Goal: Transaction & Acquisition: Purchase product/service

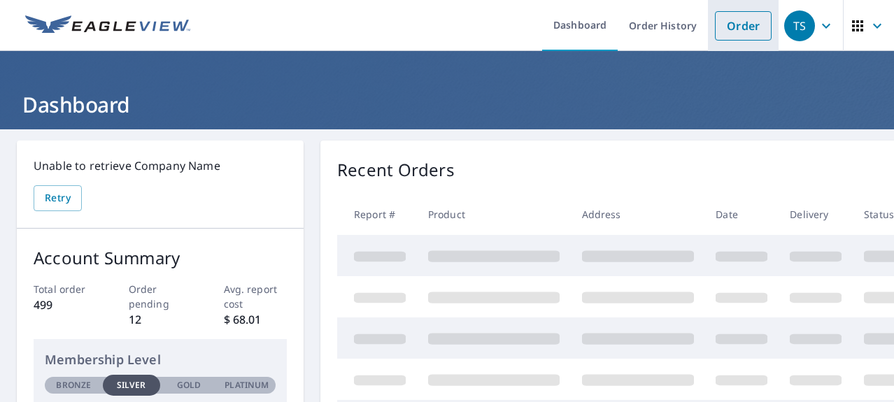
click at [754, 29] on link "Order" at bounding box center [743, 25] width 57 height 29
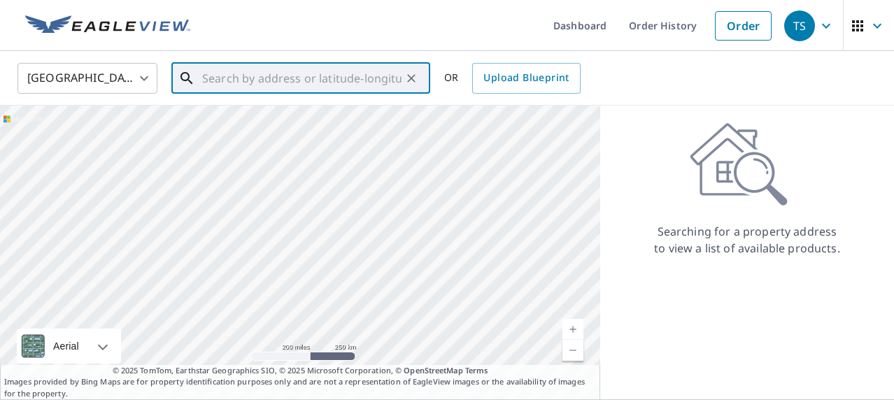
click at [237, 83] on input "text" at bounding box center [301, 78] width 199 height 39
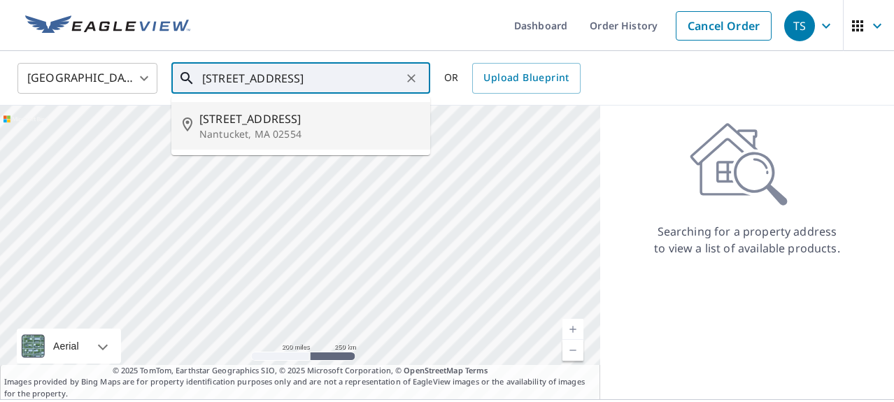
click at [267, 119] on span "[STREET_ADDRESS]" at bounding box center [309, 119] width 220 height 17
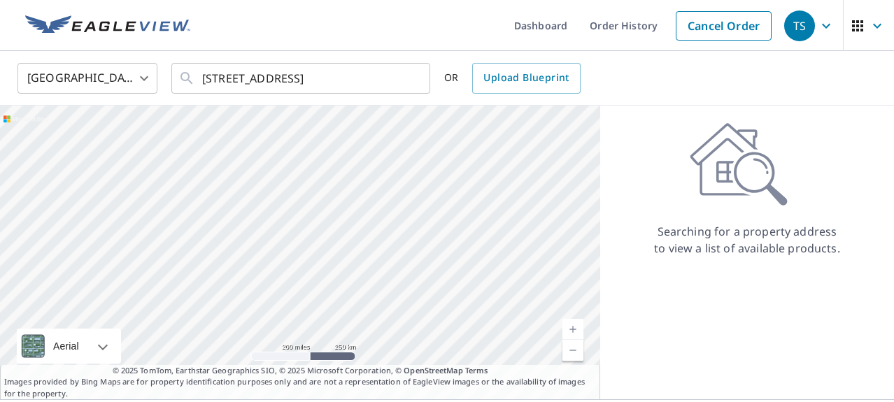
type input "[STREET_ADDRESS]"
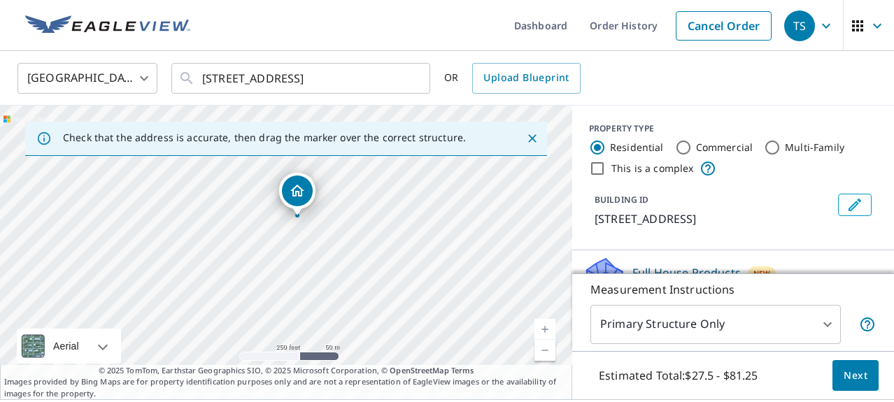
drag, startPoint x: 287, startPoint y: 249, endPoint x: 297, endPoint y: 214, distance: 36.5
click at [827, 323] on body "TS TS Dashboard Order History Cancel Order TS United States US ​ [STREET_ADDRES…" at bounding box center [447, 201] width 894 height 402
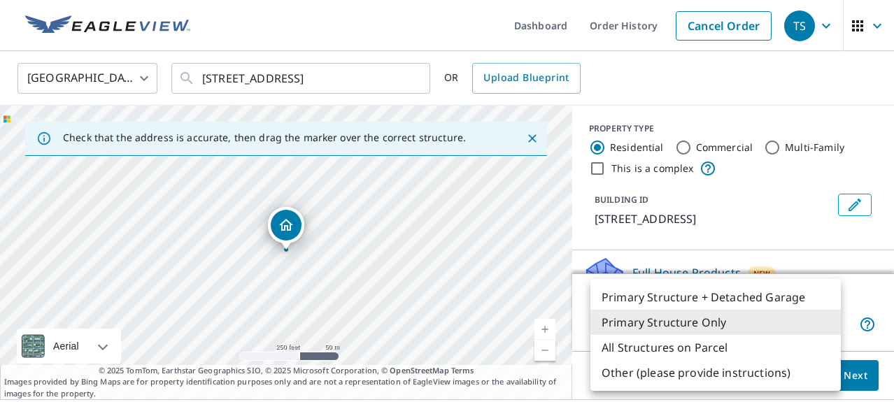
click at [678, 299] on li "Primary Structure + Detached Garage" at bounding box center [716, 297] width 251 height 25
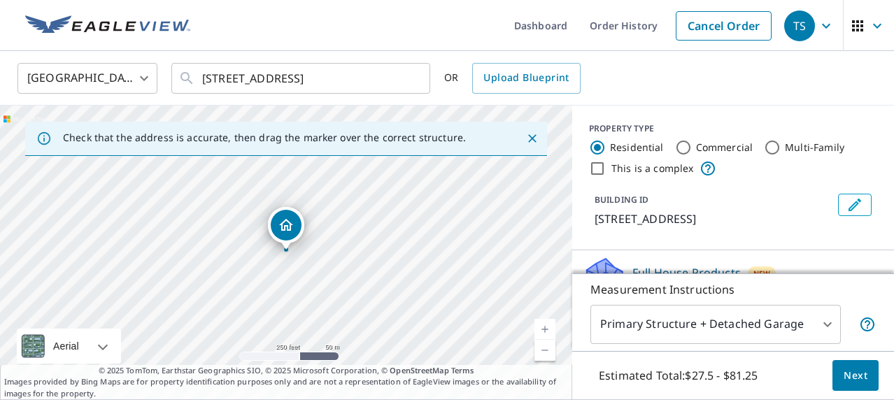
click at [837, 251] on div "Full House Products New Full House™ $98" at bounding box center [733, 277] width 322 height 52
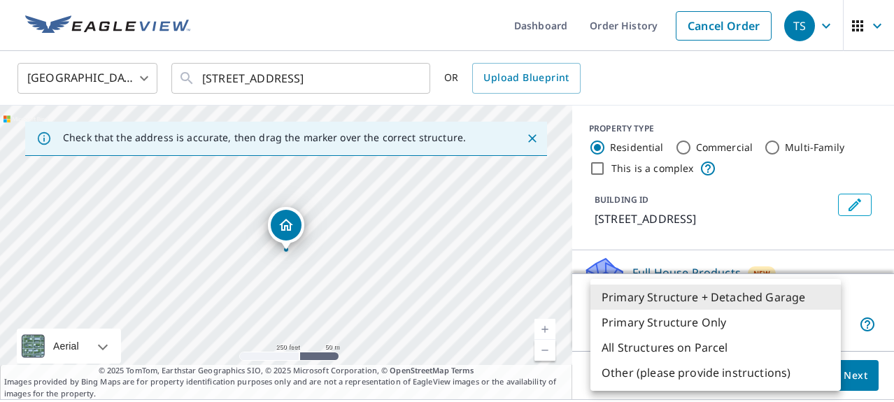
click at [827, 325] on body "TS TS Dashboard Order History Cancel Order TS United States US ​ [STREET_ADDRES…" at bounding box center [447, 201] width 894 height 402
click at [703, 348] on li "All Structures on Parcel" at bounding box center [716, 347] width 251 height 25
type input "3"
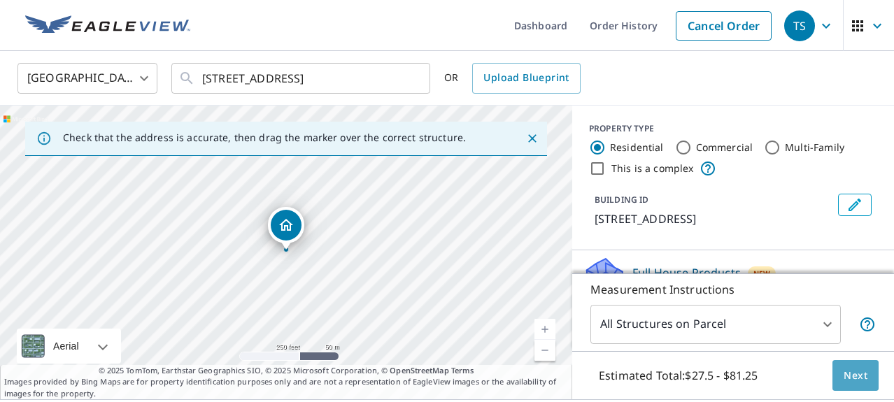
click at [857, 377] on span "Next" at bounding box center [856, 375] width 24 height 17
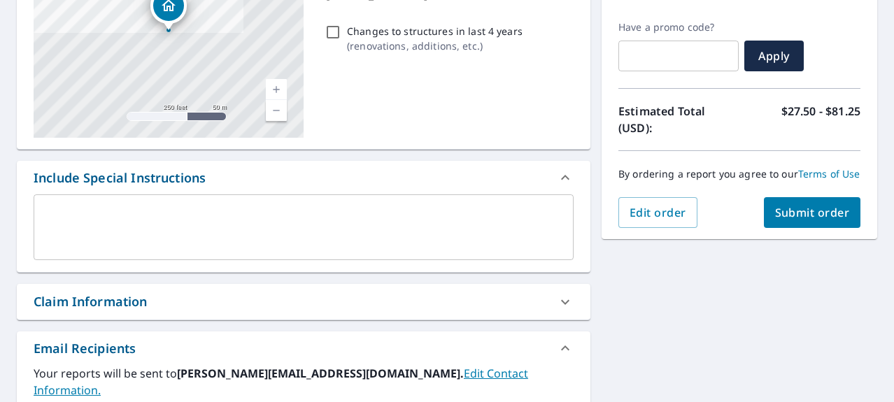
scroll to position [226, 0]
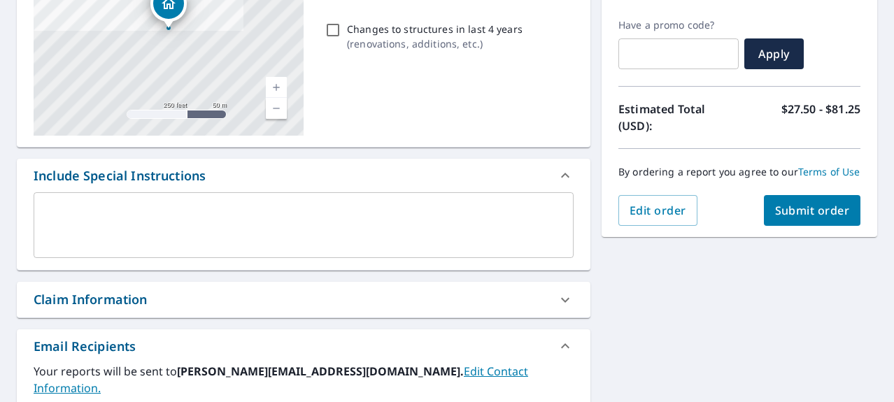
click at [805, 210] on span "Submit order" at bounding box center [812, 210] width 75 height 15
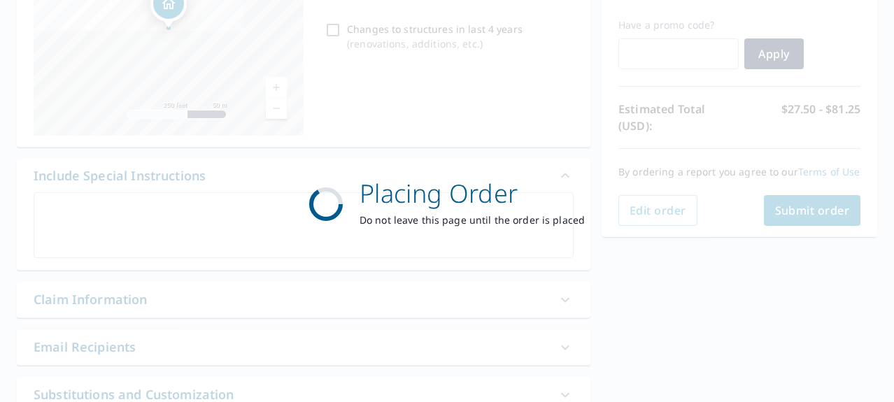
scroll to position [0, 0]
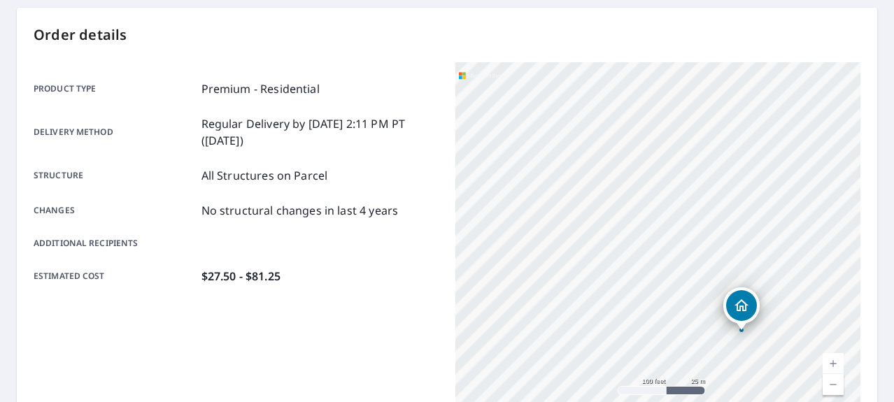
scroll to position [132, 0]
drag, startPoint x: 688, startPoint y: 202, endPoint x: 570, endPoint y: 271, distance: 136.4
click at [570, 271] on div "[STREET_ADDRESS]" at bounding box center [658, 238] width 405 height 350
drag, startPoint x: 604, startPoint y: 257, endPoint x: 549, endPoint y: 361, distance: 117.4
click at [546, 364] on div "[STREET_ADDRESS]" at bounding box center [658, 238] width 405 height 350
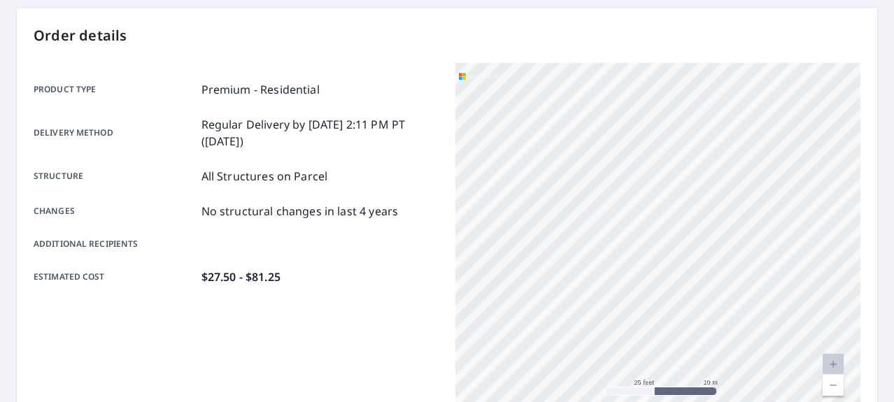
drag, startPoint x: 654, startPoint y: 244, endPoint x: 649, endPoint y: 299, distance: 56.2
click at [639, 318] on div "[STREET_ADDRESS]" at bounding box center [658, 238] width 405 height 350
drag, startPoint x: 662, startPoint y: 246, endPoint x: 658, endPoint y: 194, distance: 52.6
click at [658, 194] on div "[STREET_ADDRESS]" at bounding box center [658, 238] width 405 height 350
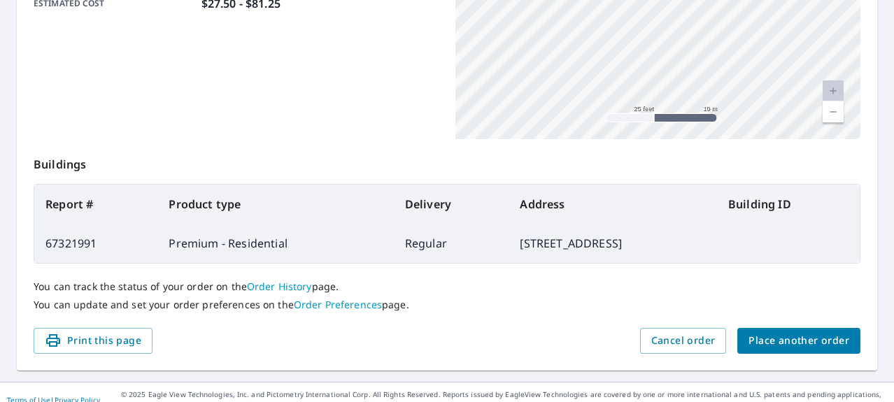
scroll to position [407, 0]
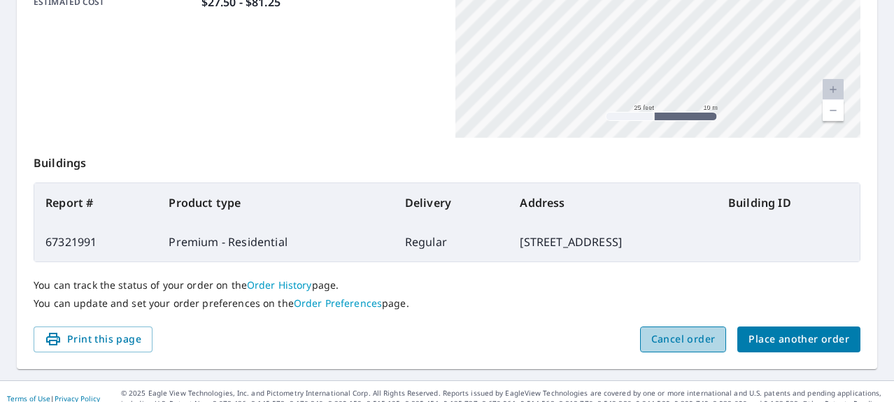
click at [675, 340] on span "Cancel order" at bounding box center [683, 339] width 64 height 17
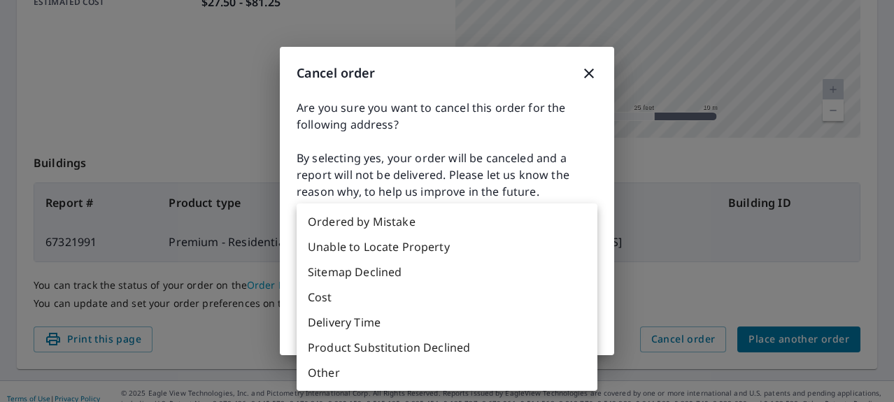
click at [348, 264] on body "TS TS Dashboard Order History Order TS Order Submitted Order details Product ty…" at bounding box center [447, 201] width 894 height 402
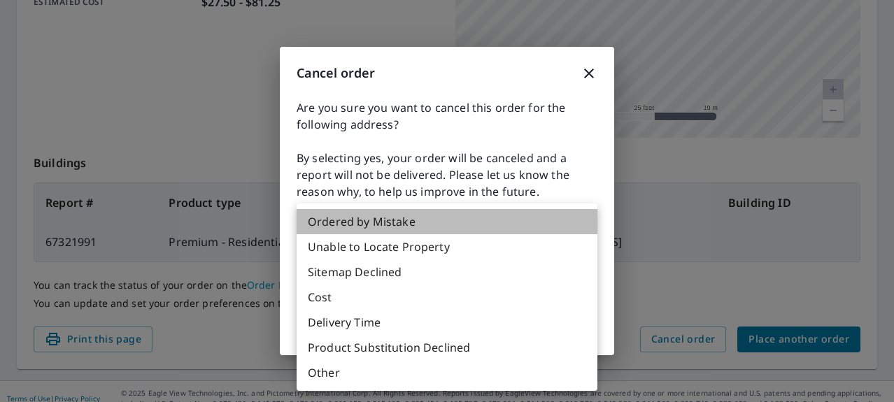
click at [361, 222] on li "Ordered by Mistake" at bounding box center [447, 221] width 301 height 25
type input "30"
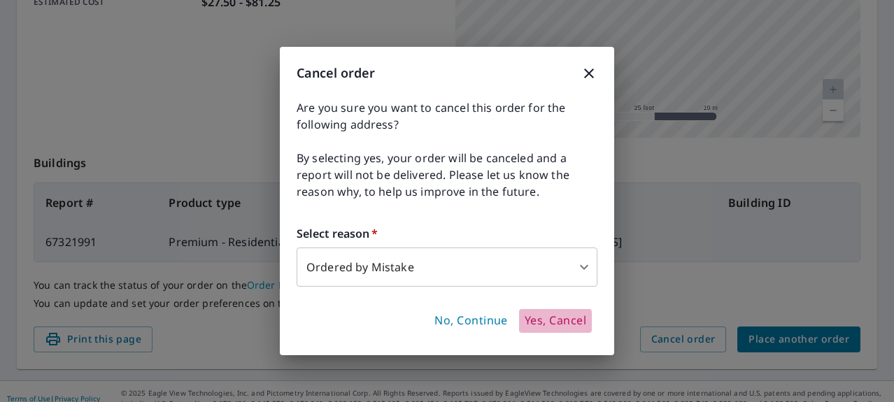
click at [558, 324] on span "Yes, Cancel" at bounding box center [556, 320] width 62 height 15
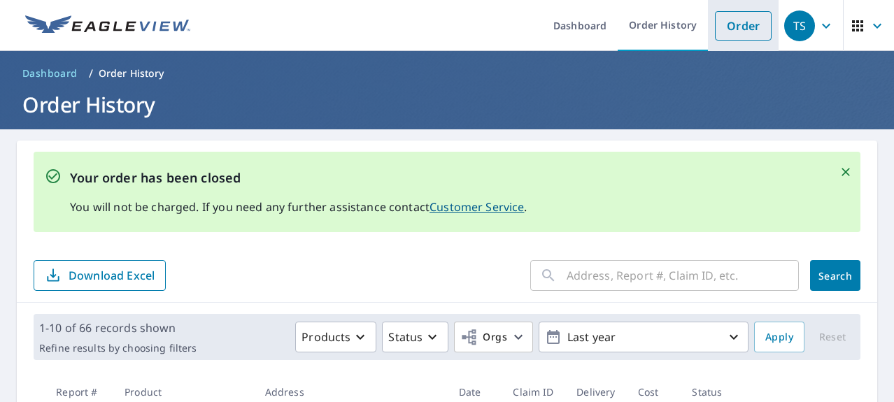
scroll to position [0, 1]
click at [746, 28] on link "Order" at bounding box center [743, 25] width 57 height 29
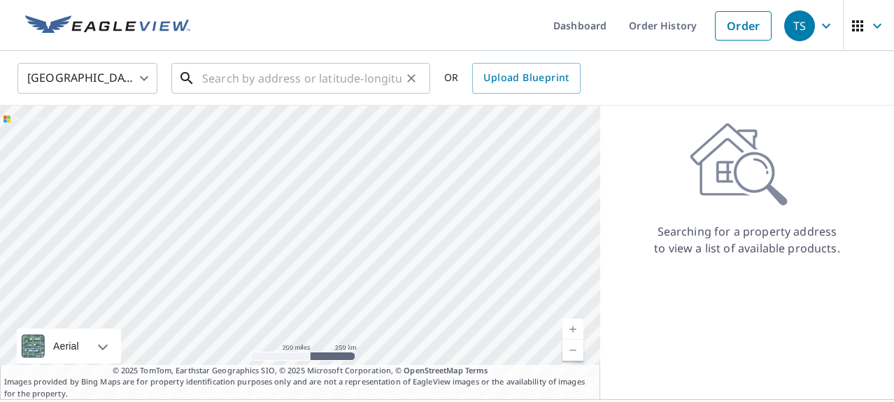
click at [262, 74] on input "text" at bounding box center [301, 78] width 199 height 39
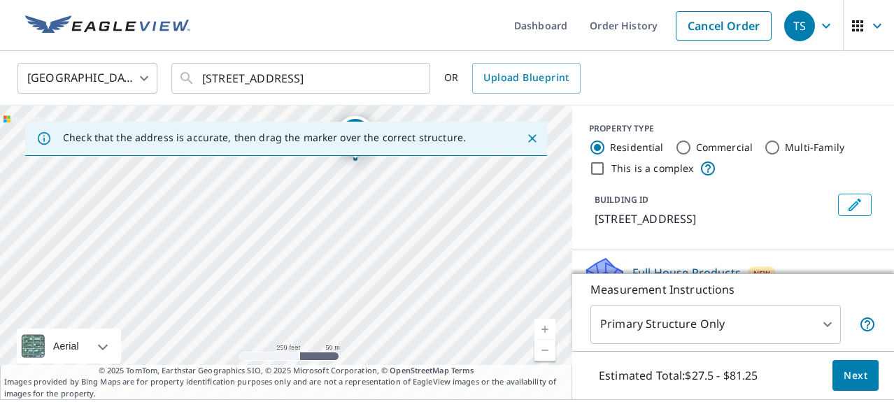
drag, startPoint x: 404, startPoint y: 204, endPoint x: 472, endPoint y: 126, distance: 103.2
click at [482, 82] on div "United States US ​ [STREET_ADDRESS] ​ OR Upload Blueprint Check that the addres…" at bounding box center [447, 225] width 894 height 348
drag, startPoint x: 366, startPoint y: 313, endPoint x: 319, endPoint y: 372, distance: 75.2
click at [305, 392] on div "Check that the address is accurate, then drag the marker over the correct struc…" at bounding box center [286, 253] width 572 height 294
drag, startPoint x: 383, startPoint y: 189, endPoint x: 374, endPoint y: 190, distance: 9.1
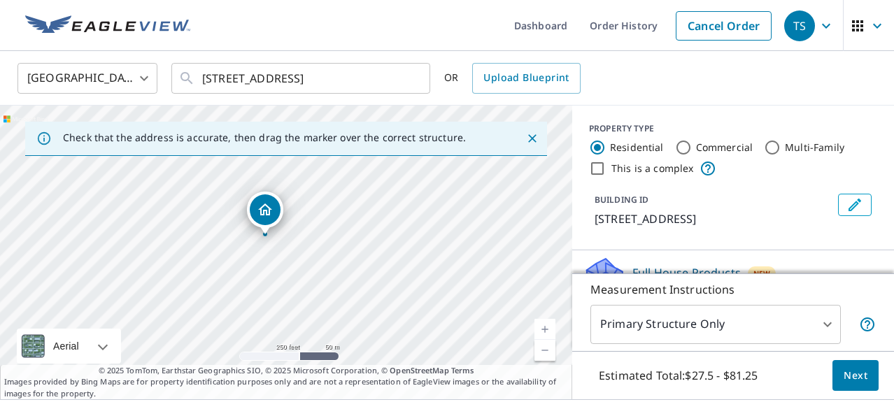
click at [381, 189] on div "[STREET_ADDRESS]" at bounding box center [286, 253] width 572 height 294
drag, startPoint x: 408, startPoint y: 199, endPoint x: 386, endPoint y: 303, distance: 106.0
click at [387, 303] on div "[STREET_ADDRESS]" at bounding box center [286, 253] width 572 height 294
drag, startPoint x: 436, startPoint y: 183, endPoint x: 416, endPoint y: 318, distance: 136.6
click at [416, 318] on div "[STREET_ADDRESS]" at bounding box center [286, 253] width 572 height 294
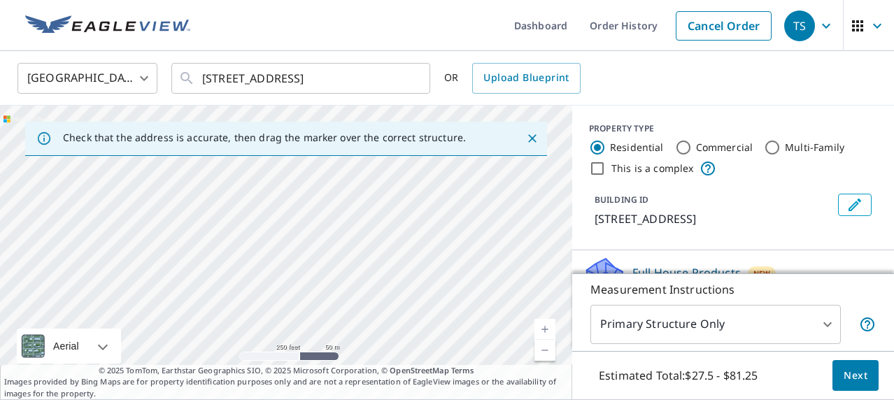
drag, startPoint x: 525, startPoint y: 199, endPoint x: 376, endPoint y: 351, distance: 212.8
click at [376, 351] on div "[STREET_ADDRESS]" at bounding box center [286, 253] width 572 height 294
click at [216, 76] on input "[STREET_ADDRESS]" at bounding box center [301, 78] width 199 height 39
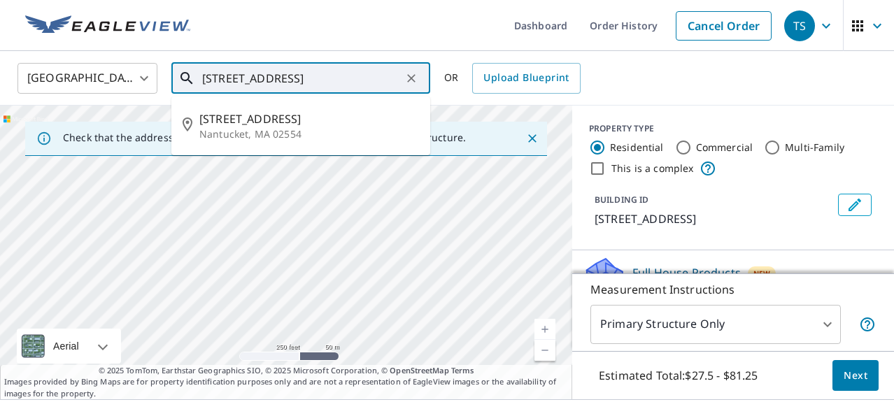
click at [214, 76] on input "[STREET_ADDRESS]" at bounding box center [301, 78] width 199 height 39
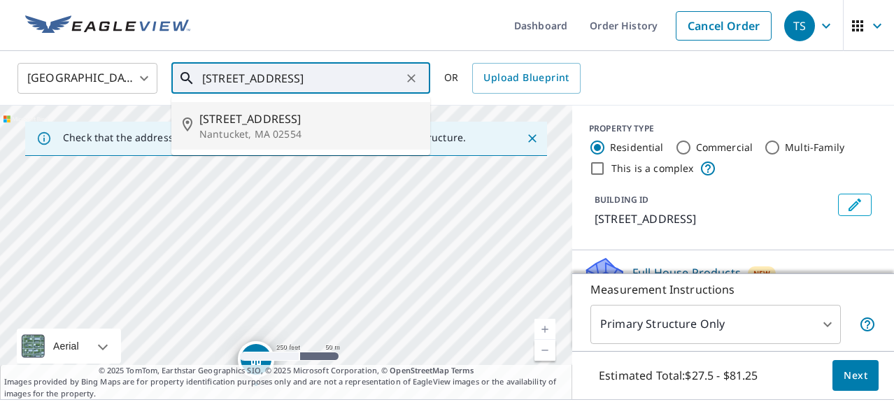
drag, startPoint x: 435, startPoint y: 223, endPoint x: 411, endPoint y: 363, distance: 142.0
click at [409, 380] on div "Check that the address is accurate, then drag the marker over the correct struc…" at bounding box center [286, 253] width 572 height 294
click at [497, 236] on div "[STREET_ADDRESS]" at bounding box center [286, 253] width 572 height 294
drag, startPoint x: 449, startPoint y: 240, endPoint x: 407, endPoint y: 273, distance: 52.8
click at [407, 272] on div "[STREET_ADDRESS]" at bounding box center [286, 253] width 572 height 294
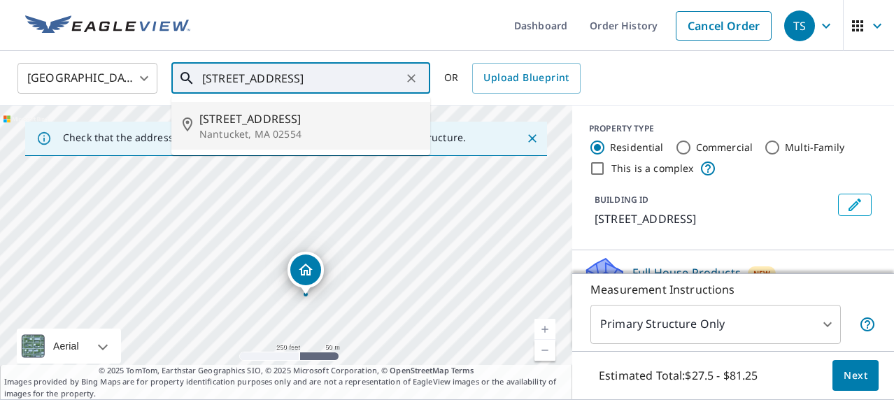
type input "[STREET_ADDRESS]"
click at [542, 351] on link "Current Level 17, Zoom Out" at bounding box center [545, 350] width 21 height 21
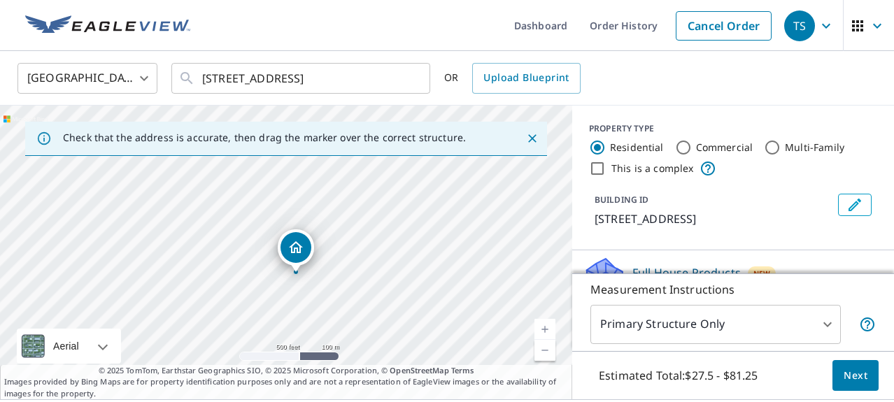
click at [542, 350] on link "Current Level 16, Zoom Out" at bounding box center [545, 350] width 21 height 21
drag, startPoint x: 322, startPoint y: 193, endPoint x: 351, endPoint y: 150, distance: 51.8
click at [351, 149] on div "Check that the address is accurate, then drag the marker over the correct struc…" at bounding box center [286, 253] width 572 height 294
click at [299, 177] on div "[STREET_ADDRESS]" at bounding box center [286, 253] width 572 height 294
drag, startPoint x: 327, startPoint y: 327, endPoint x: 371, endPoint y: 232, distance: 104.2
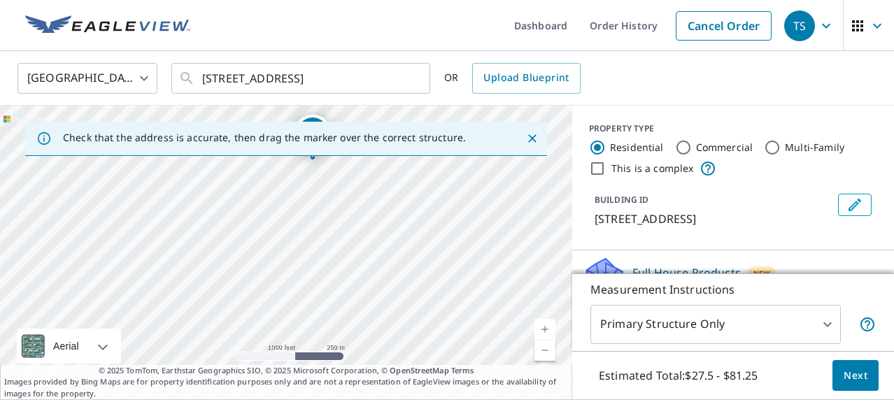
click at [372, 232] on div "[STREET_ADDRESS]" at bounding box center [286, 253] width 572 height 294
drag, startPoint x: 353, startPoint y: 231, endPoint x: 339, endPoint y: 307, distance: 77.4
click at [339, 308] on div "[STREET_ADDRESS]" at bounding box center [286, 253] width 572 height 294
drag, startPoint x: 364, startPoint y: 269, endPoint x: 346, endPoint y: 285, distance: 24.3
click at [368, 292] on div "[STREET_ADDRESS]" at bounding box center [286, 253] width 572 height 294
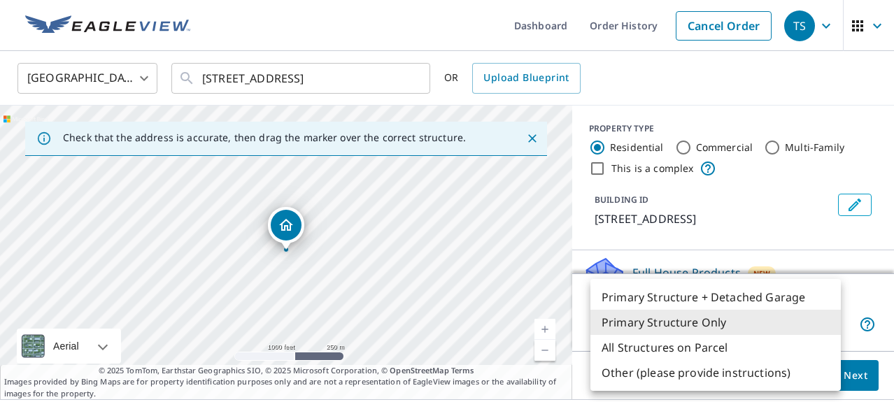
click at [831, 325] on body "TS TS Dashboard Order History Cancel Order TS United States [GEOGRAPHIC_DATA] ​…" at bounding box center [447, 201] width 894 height 402
click at [751, 300] on li "Primary Structure + Detached Garage" at bounding box center [716, 297] width 251 height 25
type input "1"
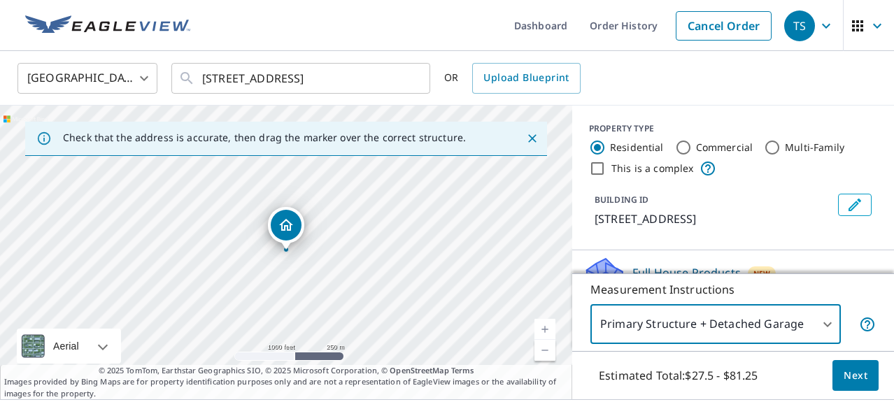
click at [859, 378] on span "Next" at bounding box center [856, 375] width 24 height 17
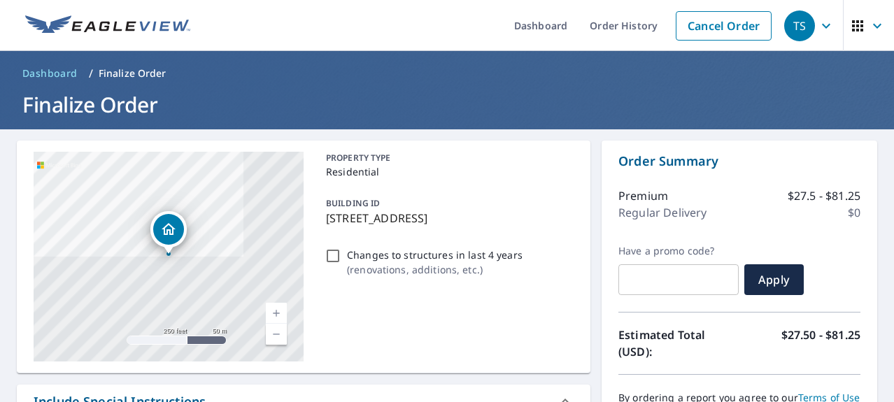
click at [275, 313] on link "Current Level 17, Zoom In" at bounding box center [276, 313] width 21 height 21
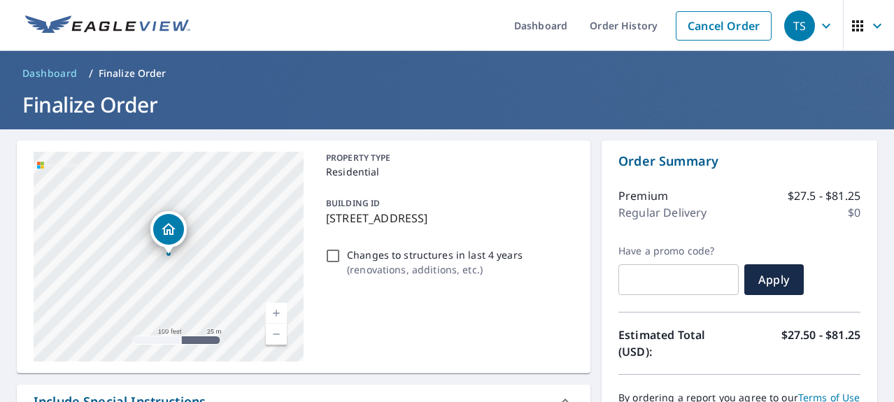
click at [278, 315] on link "Current Level 18, Zoom In" at bounding box center [276, 313] width 21 height 21
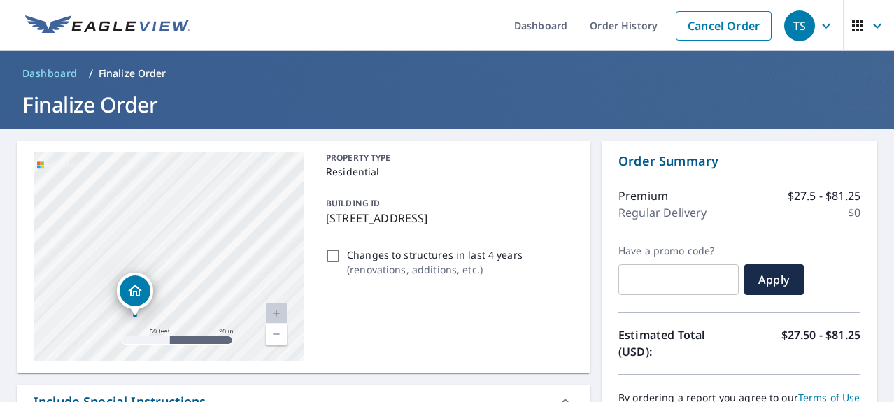
drag, startPoint x: 179, startPoint y: 287, endPoint x: 137, endPoint y: 346, distance: 72.2
click at [139, 347] on div "[STREET_ADDRESS]" at bounding box center [169, 257] width 270 height 210
drag, startPoint x: 222, startPoint y: 244, endPoint x: 226, endPoint y: 271, distance: 27.6
click at [226, 271] on div "[STREET_ADDRESS]" at bounding box center [169, 257] width 270 height 210
click at [139, 312] on div "Dropped pin, building 1, Residential property, 35 Shawkemo Rd Nantucket, MA 025…" at bounding box center [138, 306] width 18 height 14
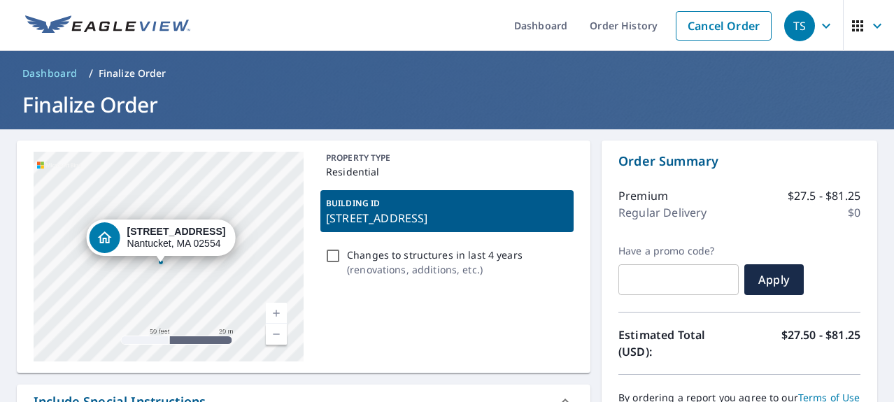
drag, startPoint x: 170, startPoint y: 255, endPoint x: 157, endPoint y: 262, distance: 15.0
click at [160, 263] on div at bounding box center [161, 263] width 6 height 6
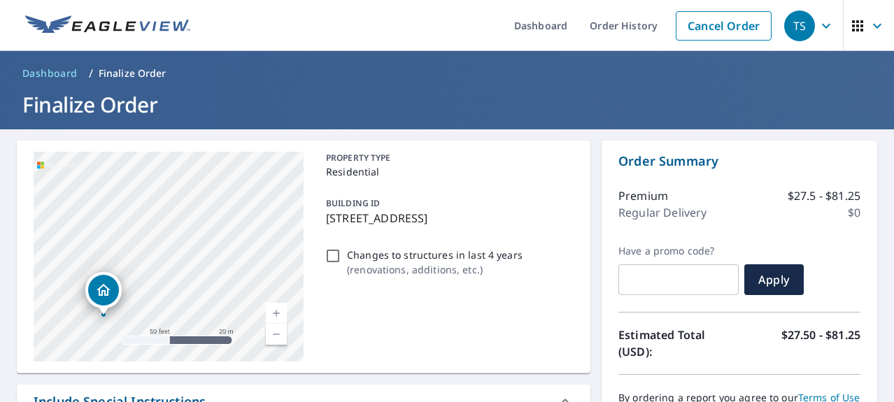
drag, startPoint x: 255, startPoint y: 237, endPoint x: 191, endPoint y: 296, distance: 87.6
click at [190, 297] on div "[STREET_ADDRESS]" at bounding box center [169, 257] width 270 height 210
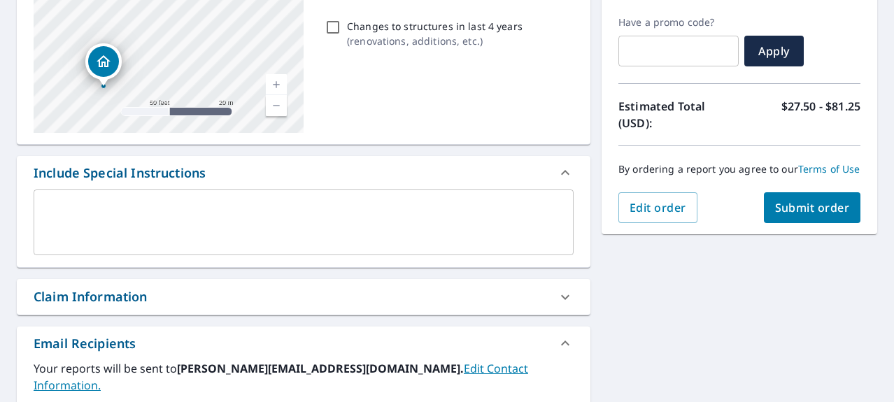
scroll to position [231, 0]
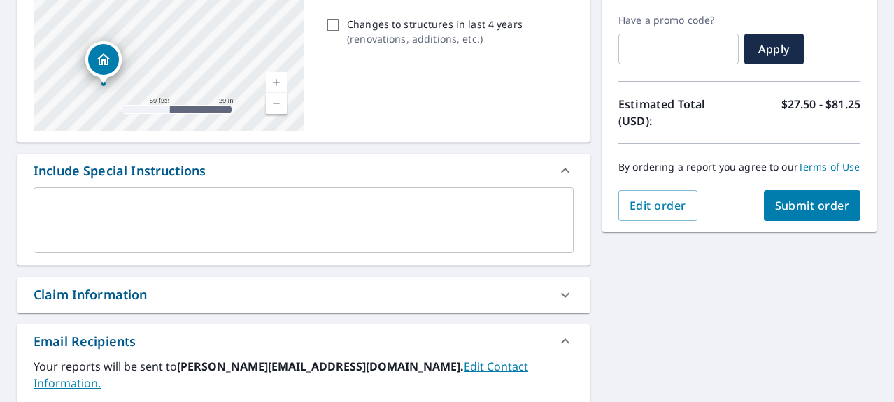
click at [810, 204] on span "Submit order" at bounding box center [812, 205] width 75 height 15
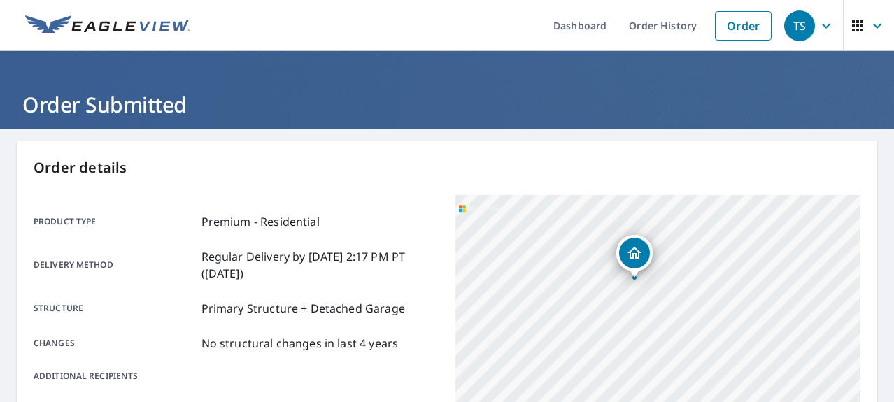
drag, startPoint x: 719, startPoint y: 329, endPoint x: 696, endPoint y: 239, distance: 92.7
click at [696, 239] on div "[STREET_ADDRESS]" at bounding box center [658, 370] width 405 height 350
